Goal: Task Accomplishment & Management: Manage account settings

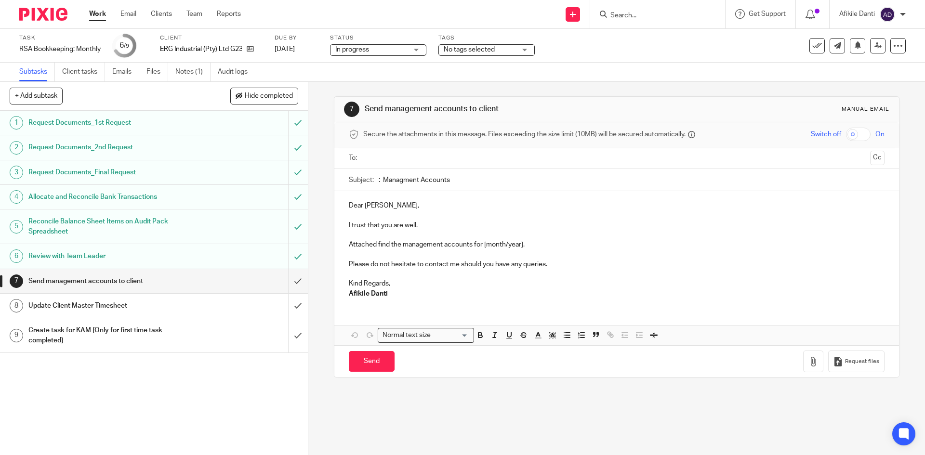
click at [195, 378] on div "1 Request Documents_1st Request 2 Request Documents_2nd Request 3 Request Docum…" at bounding box center [154, 283] width 308 height 344
click at [870, 50] on link at bounding box center [877, 45] width 15 height 15
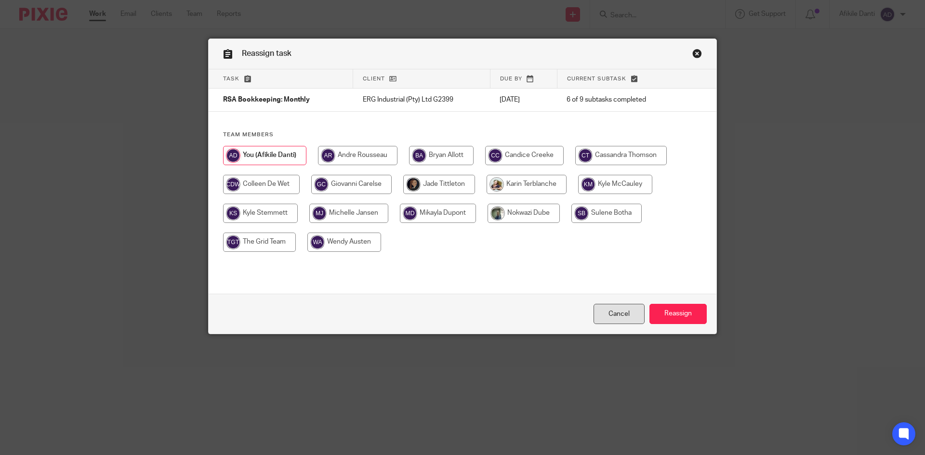
click at [621, 320] on link "Cancel" at bounding box center [618, 314] width 51 height 21
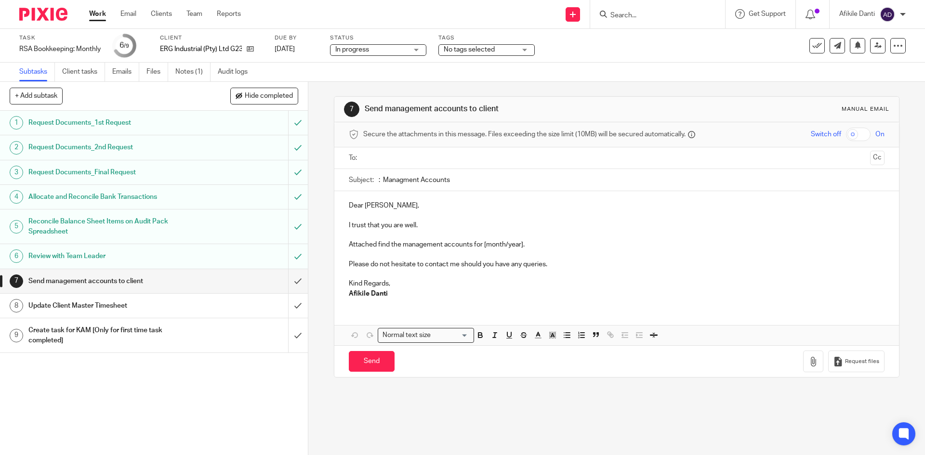
click at [96, 13] on link "Work" at bounding box center [97, 14] width 17 height 10
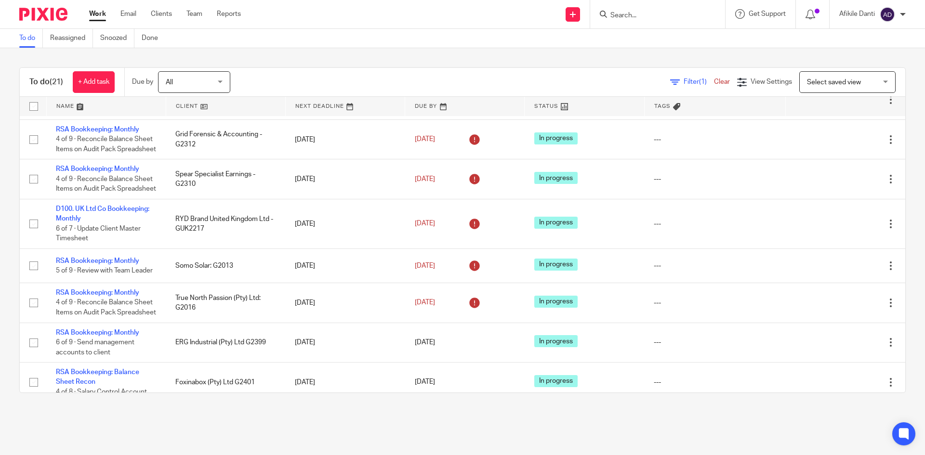
scroll to position [433, 0]
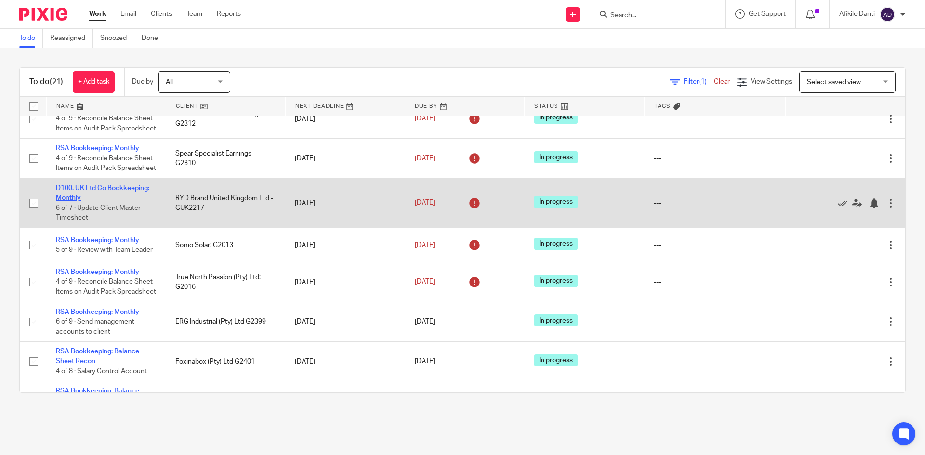
click at [104, 201] on link "D100. UK Ltd Co Bookkeeping: Monthly" at bounding box center [102, 193] width 93 height 16
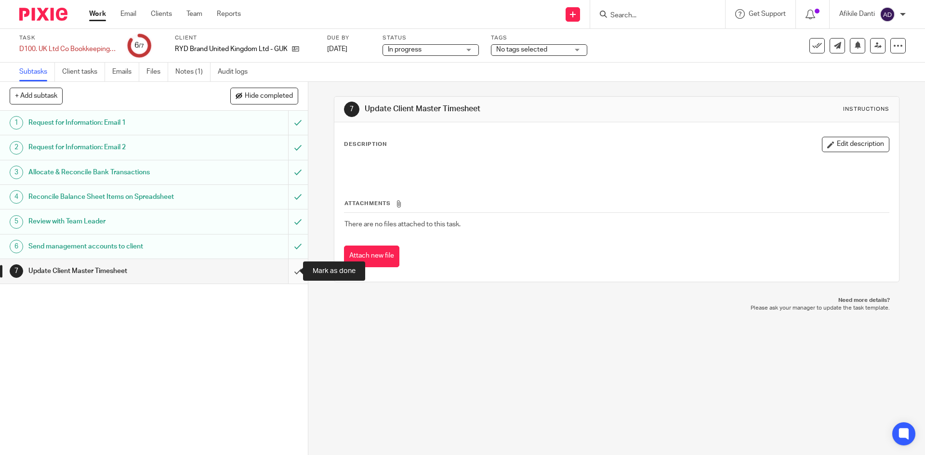
click at [294, 278] on input "submit" at bounding box center [154, 271] width 308 height 24
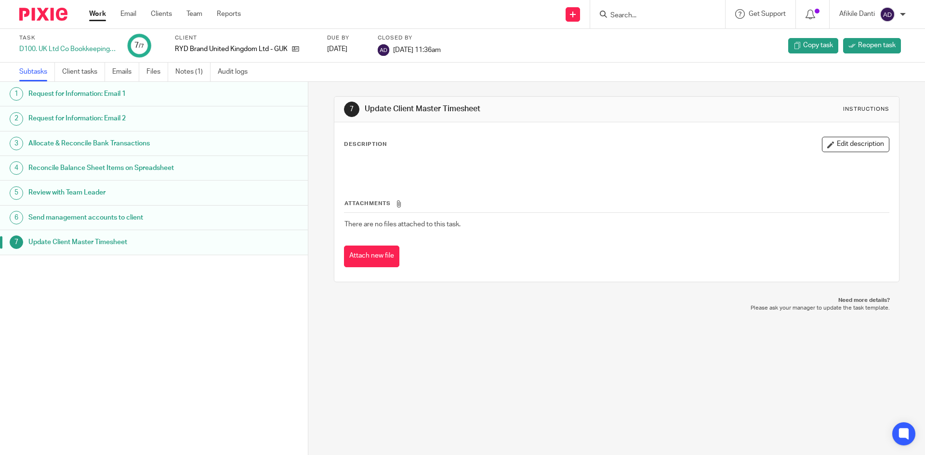
drag, startPoint x: 104, startPoint y: 17, endPoint x: 111, endPoint y: 30, distance: 15.3
click at [103, 17] on link "Work" at bounding box center [97, 14] width 17 height 10
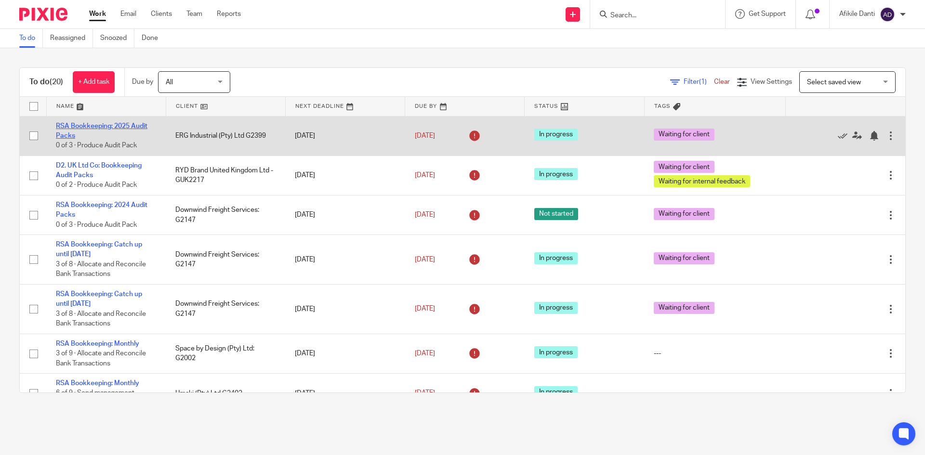
click at [94, 127] on link "RSA Bookkeeping: 2025 Audit Packs" at bounding box center [102, 131] width 92 height 16
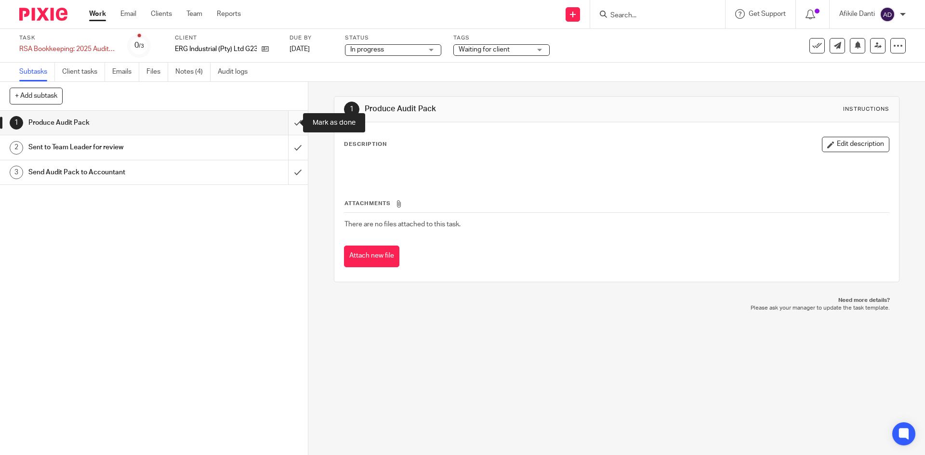
click at [285, 124] on input "submit" at bounding box center [154, 123] width 308 height 24
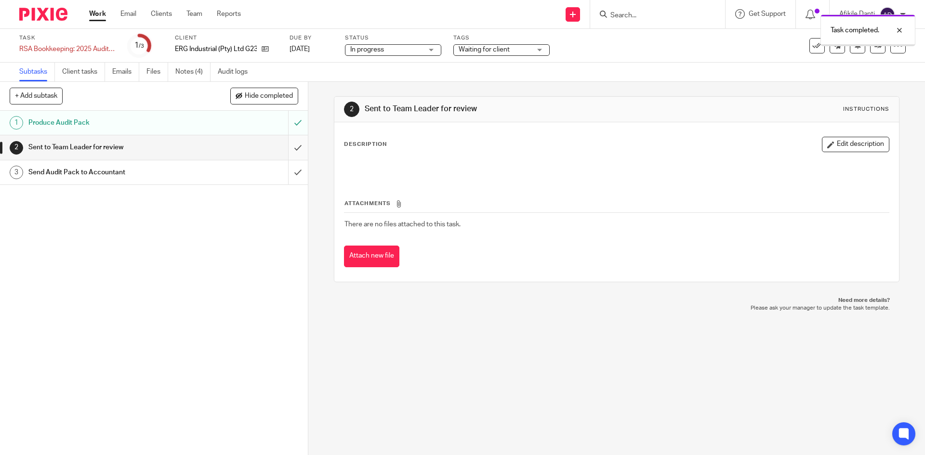
click at [286, 151] on input "submit" at bounding box center [154, 147] width 308 height 24
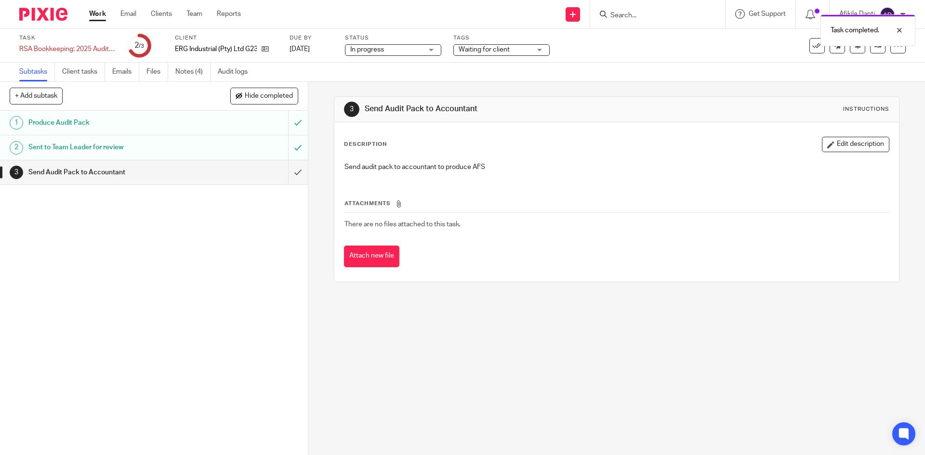
click at [287, 173] on input "submit" at bounding box center [154, 172] width 308 height 24
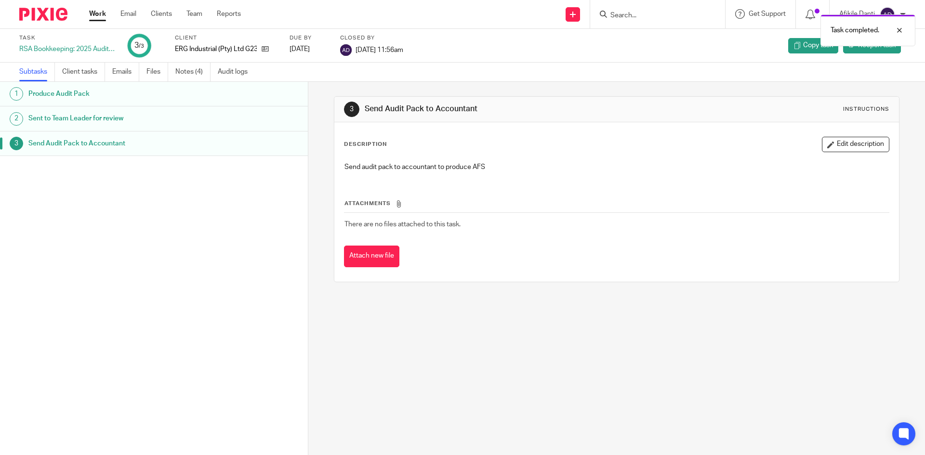
click at [100, 14] on link "Work" at bounding box center [97, 14] width 17 height 10
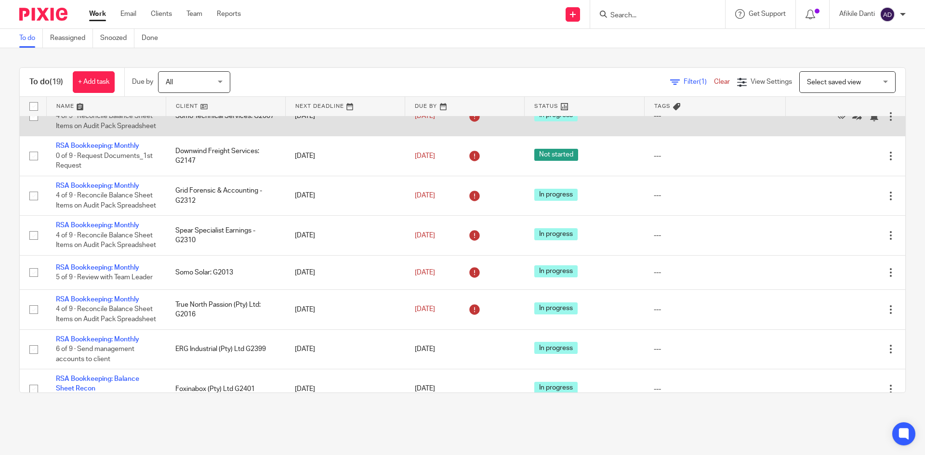
scroll to position [337, 0]
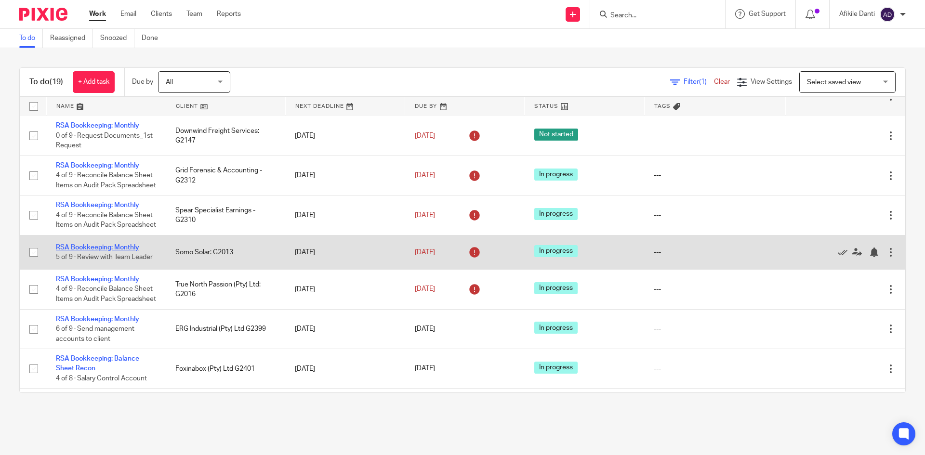
click at [93, 251] on link "RSA Bookkeeping: Monthly" at bounding box center [97, 247] width 83 height 7
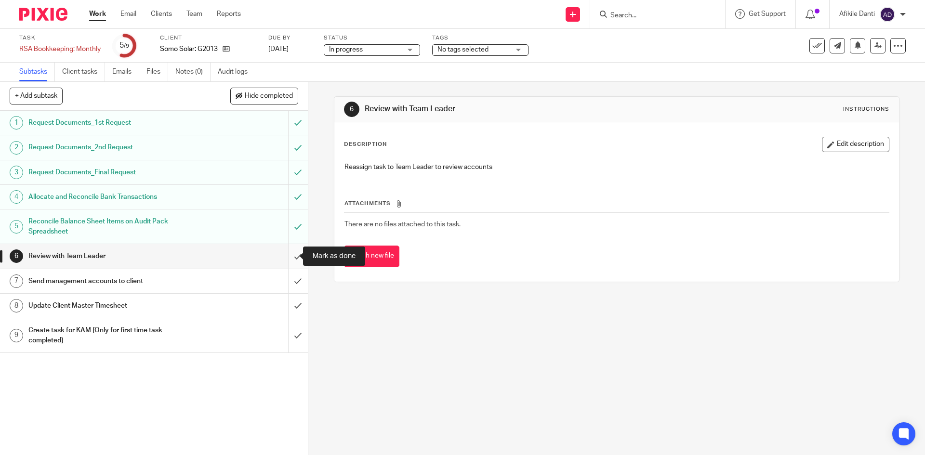
click at [283, 259] on input "submit" at bounding box center [154, 256] width 308 height 24
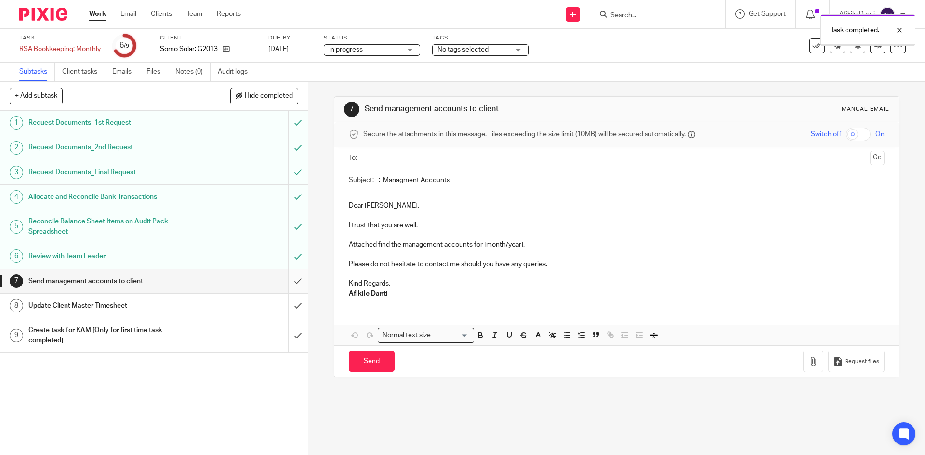
click at [288, 286] on input "submit" at bounding box center [154, 281] width 308 height 24
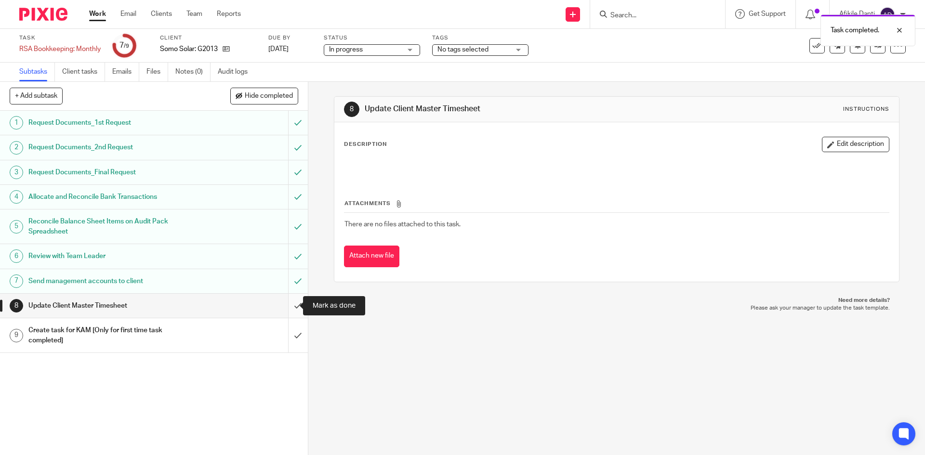
click at [286, 312] on input "submit" at bounding box center [154, 306] width 308 height 24
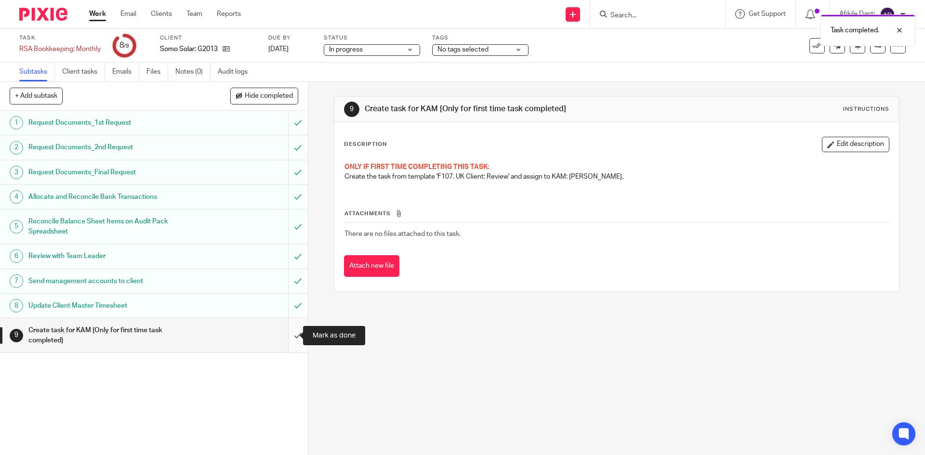
click at [291, 338] on input "submit" at bounding box center [154, 335] width 308 height 34
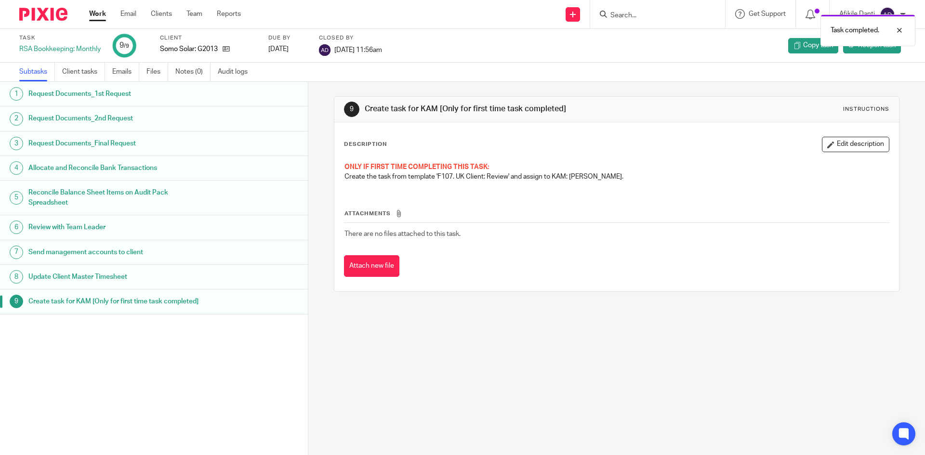
click at [99, 13] on link "Work" at bounding box center [97, 14] width 17 height 10
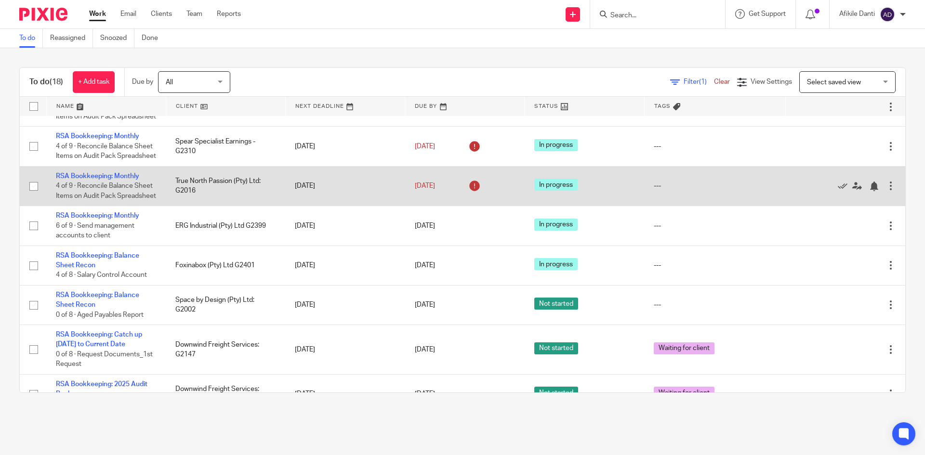
scroll to position [405, 0]
click at [105, 207] on td "RSA Bookkeeping: Monthly 4 of 9 · Reconcile Balance Sheet Items on Audit Pack S…" at bounding box center [105, 186] width 119 height 39
click at [123, 181] on link "RSA Bookkeeping: Monthly" at bounding box center [97, 177] width 83 height 7
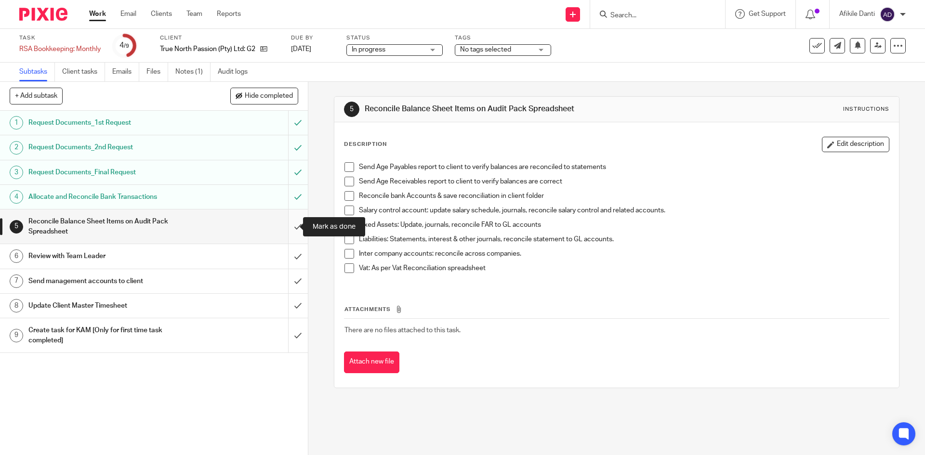
click at [286, 233] on input "submit" at bounding box center [154, 227] width 308 height 34
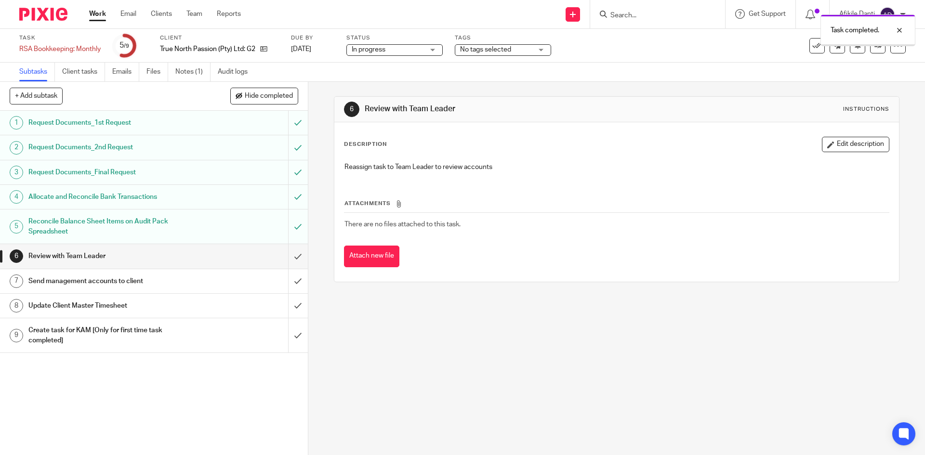
click at [288, 254] on input "submit" at bounding box center [154, 256] width 308 height 24
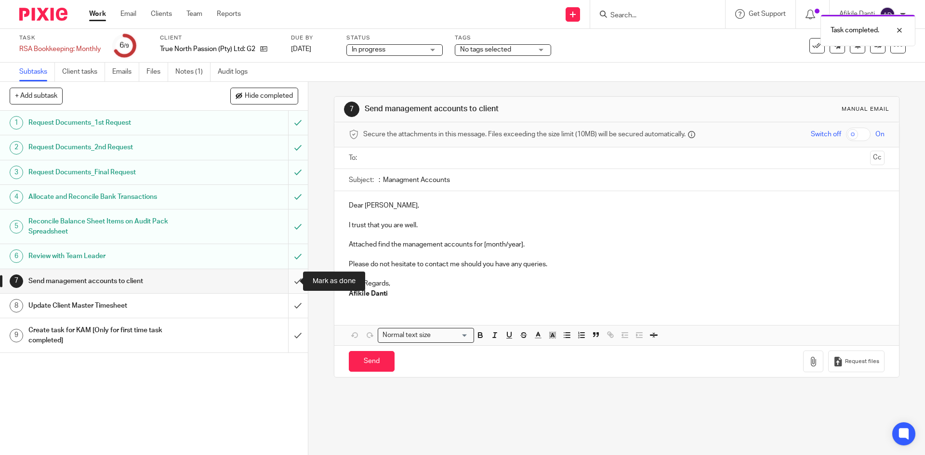
click at [286, 286] on input "submit" at bounding box center [154, 281] width 308 height 24
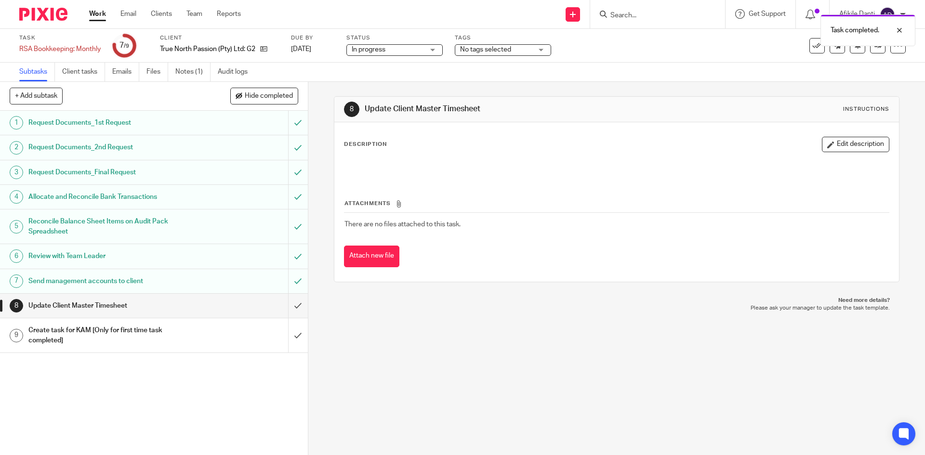
click at [288, 307] on input "submit" at bounding box center [154, 306] width 308 height 24
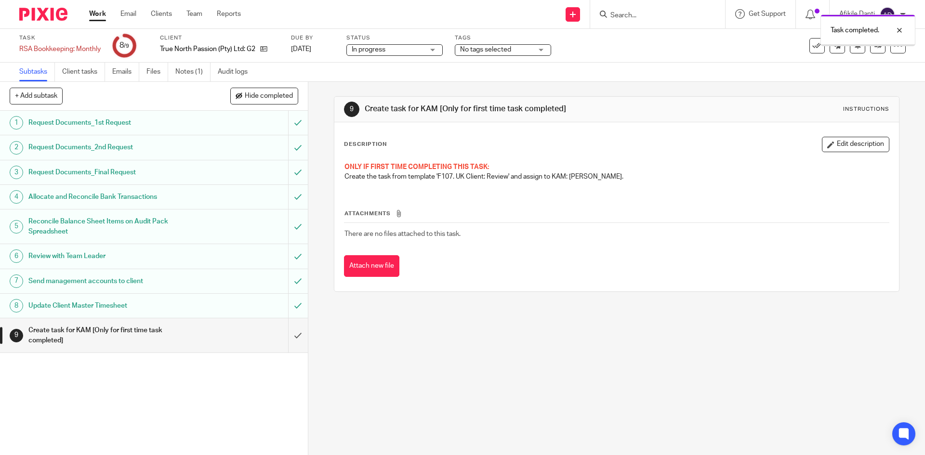
click at [288, 337] on input "submit" at bounding box center [154, 335] width 308 height 34
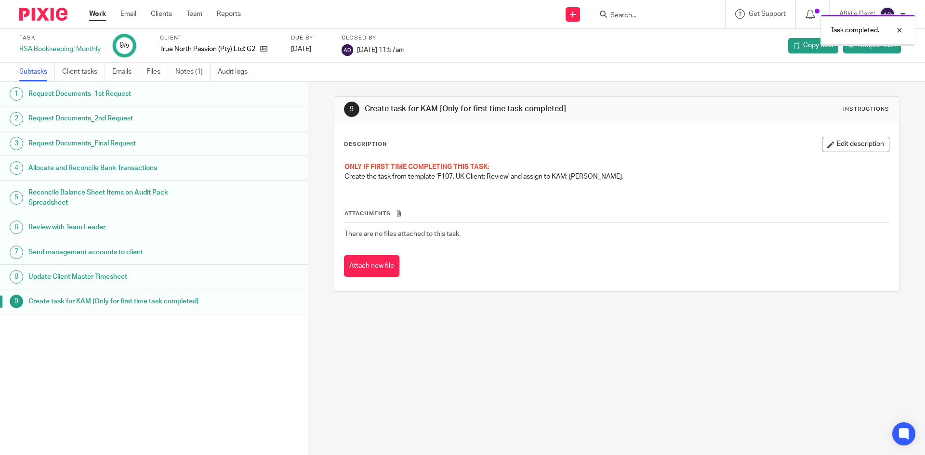
click at [95, 14] on link "Work" at bounding box center [97, 14] width 17 height 10
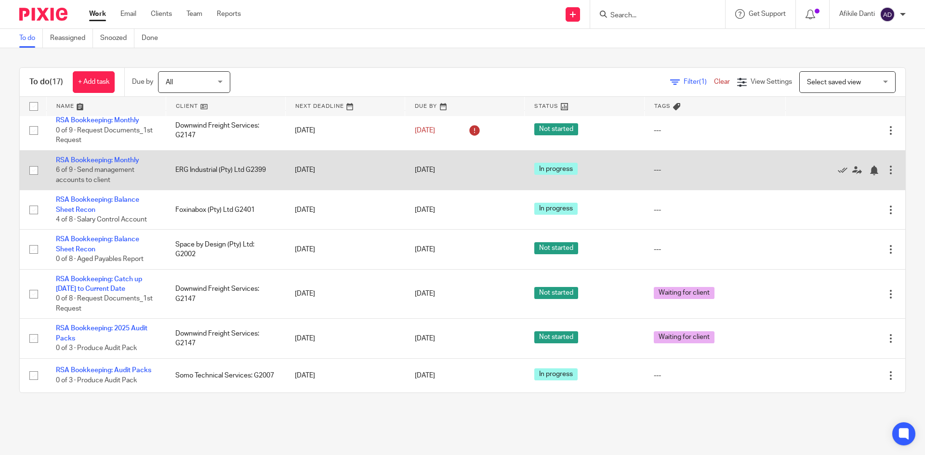
scroll to position [452, 0]
